Goal: Browse casually: Explore the website without a specific task or goal

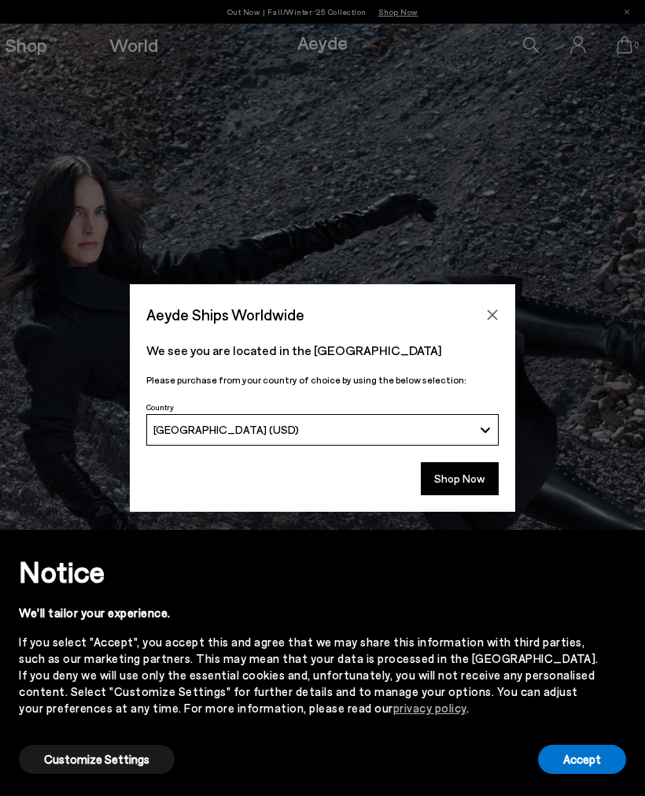
click at [487, 424] on button "[GEOGRAPHIC_DATA] (USD)" at bounding box center [322, 429] width 353 height 31
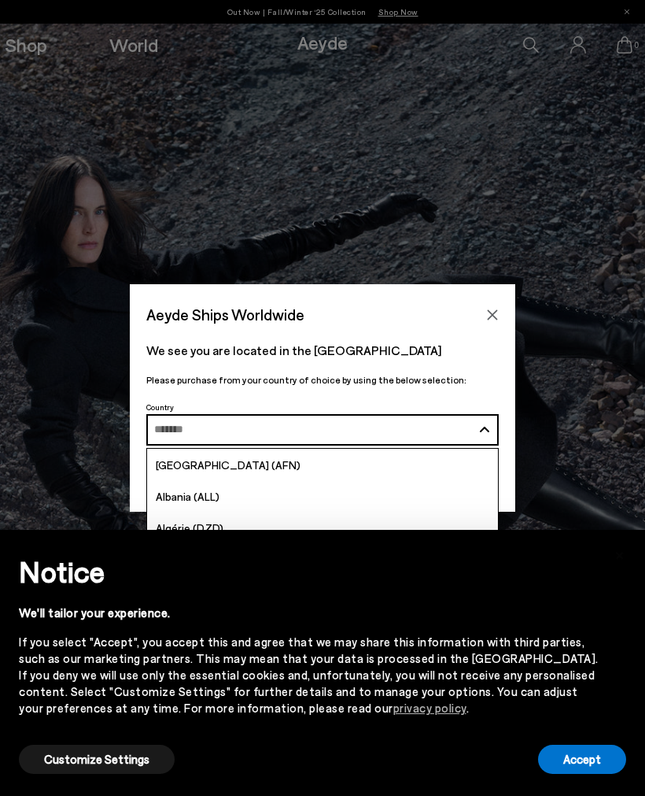
click at [483, 422] on button "Albania (ALL)" at bounding box center [322, 429] width 353 height 31
click at [279, 431] on input "Search and Enter" at bounding box center [313, 429] width 319 height 12
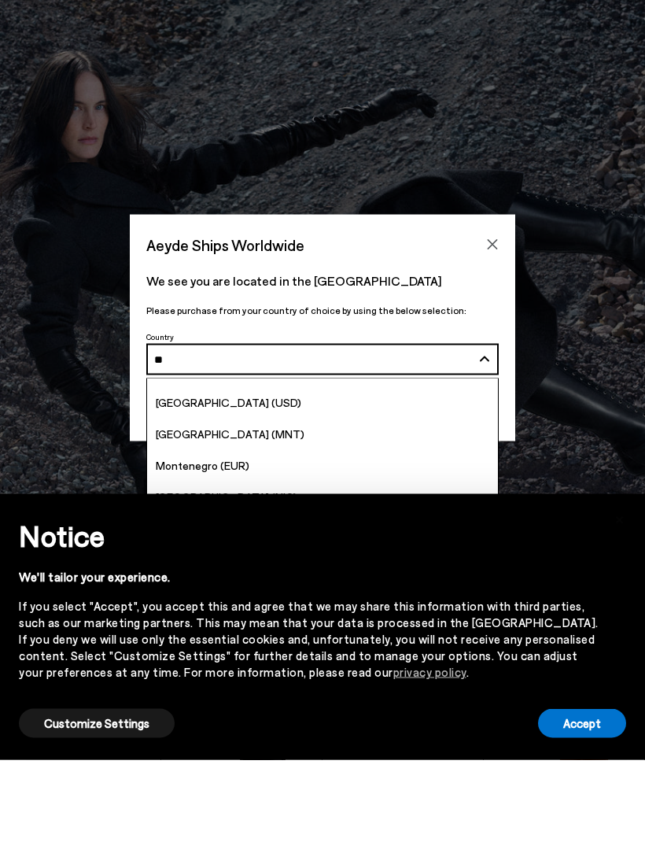
scroll to position [80, 0]
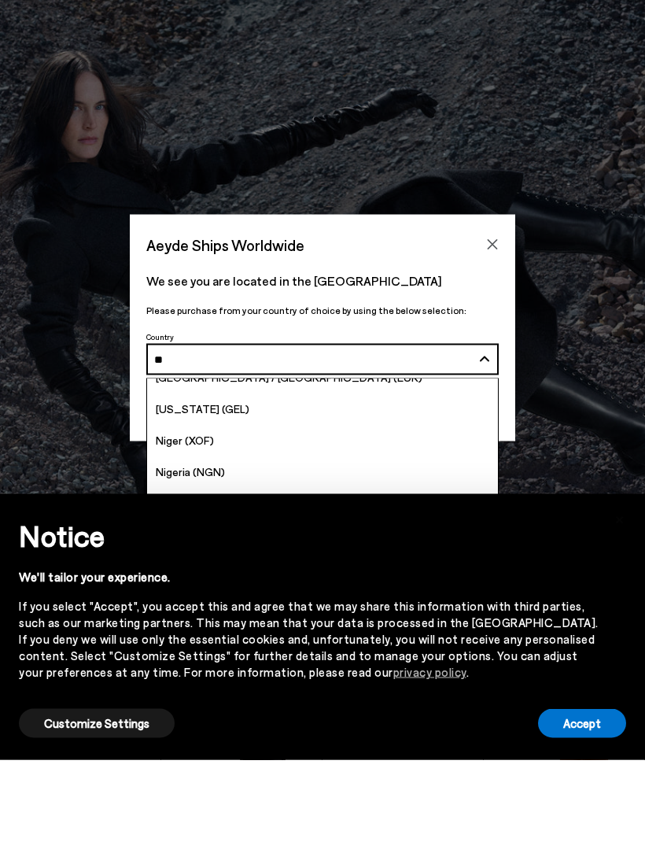
type input "***"
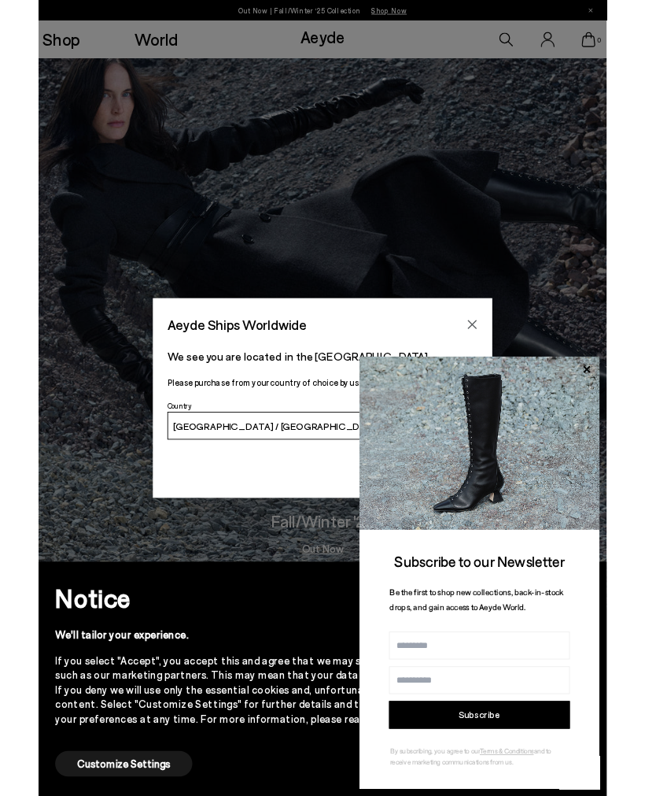
scroll to position [149, 0]
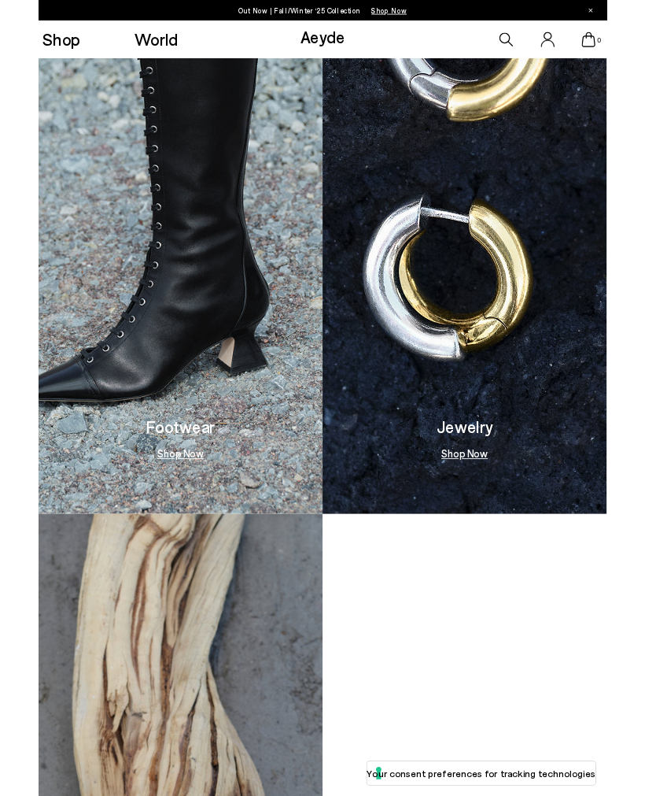
scroll to position [1185, 0]
